Goal: Consume media (video, audio)

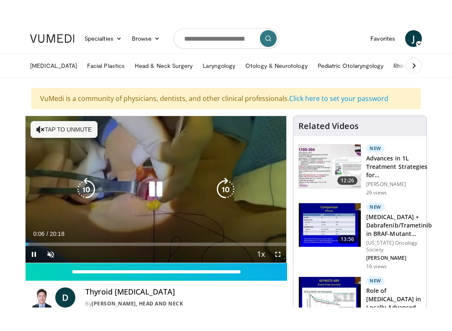
scroll to position [8, 0]
